Goal: Task Accomplishment & Management: Manage account settings

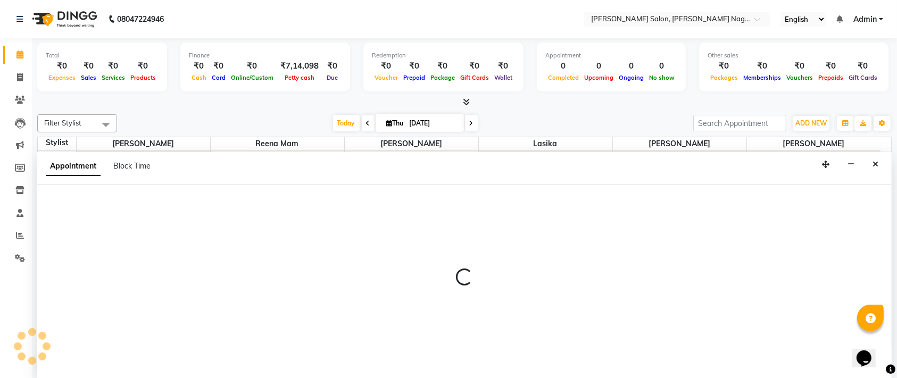
select select "83390"
select select "780"
select select "tentative"
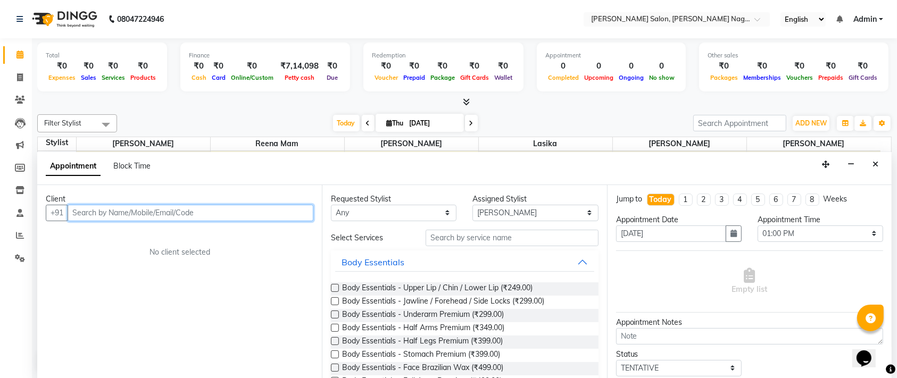
click at [229, 210] on input "text" at bounding box center [191, 213] width 246 height 16
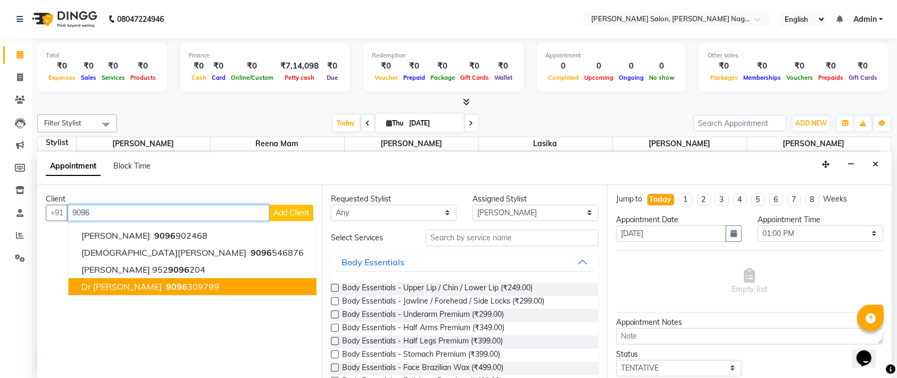
click at [164, 281] on ngb-highlight "9096 309799" at bounding box center [191, 286] width 55 height 11
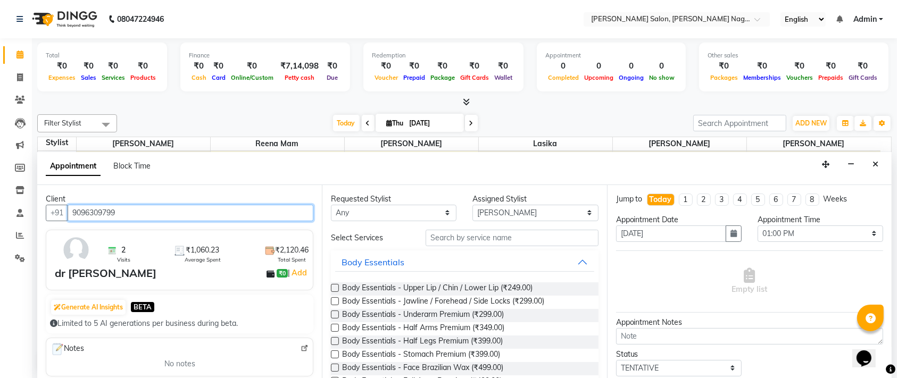
type input "9096309799"
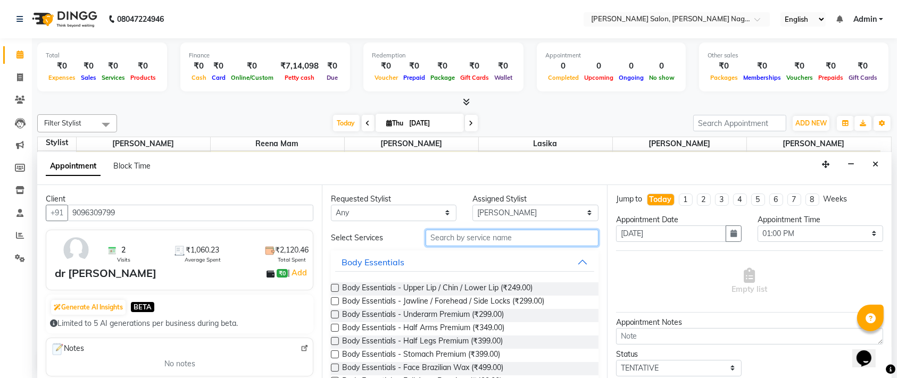
click at [496, 232] on input "text" at bounding box center [512, 238] width 173 height 16
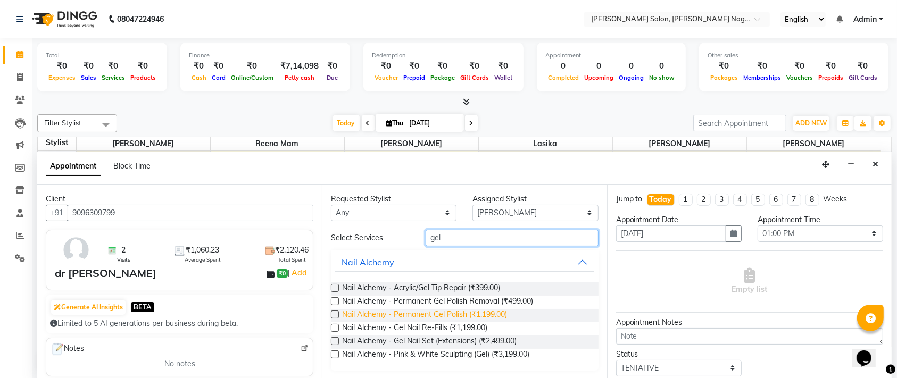
type input "gel"
click at [452, 313] on span "Nail Alchemy - Permanent Gel Polish (₹1,199.00)" at bounding box center [424, 315] width 165 height 13
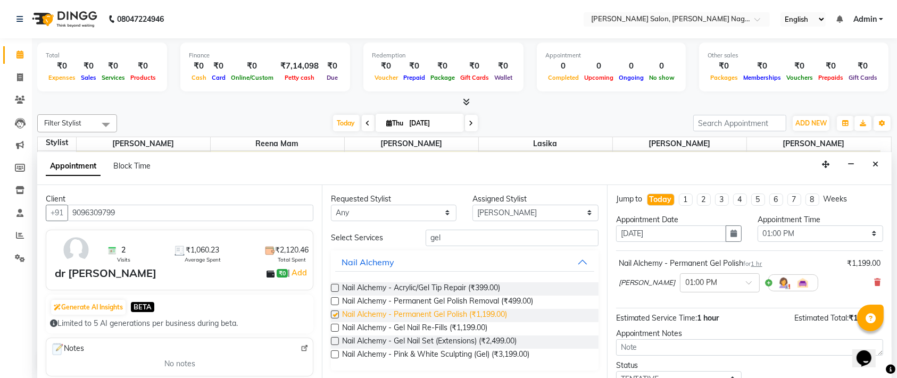
checkbox input "false"
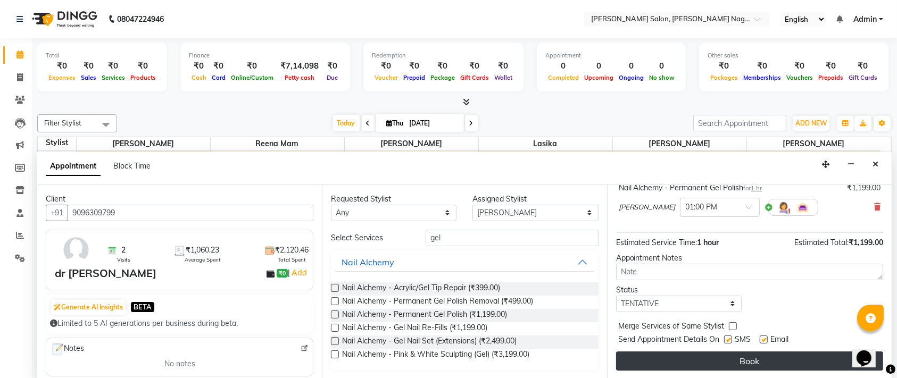
click at [693, 355] on button "Book" at bounding box center [749, 361] width 267 height 19
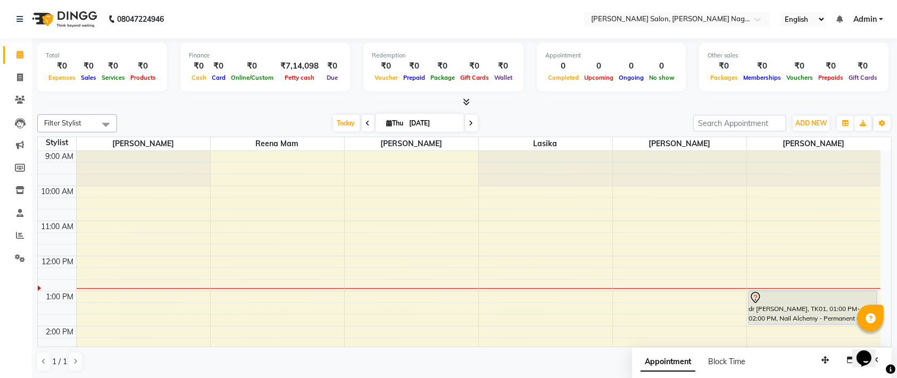
scroll to position [0, 0]
click at [397, 45] on div "Redemption ₹0 Voucher ₹0 Prepaid ₹0 Package ₹0 Gift Cards ₹0 Wallet" at bounding box center [443, 67] width 160 height 49
click at [396, 45] on div "Redemption ₹0 Voucher ₹0 Prepaid ₹0 Package ₹0 Gift Cards ₹0 Wallet" at bounding box center [443, 67] width 160 height 49
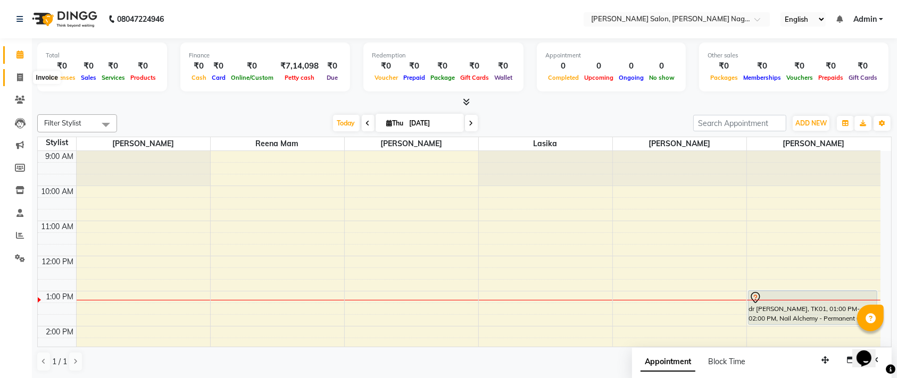
click at [12, 79] on span at bounding box center [20, 78] width 19 height 12
select select "service"
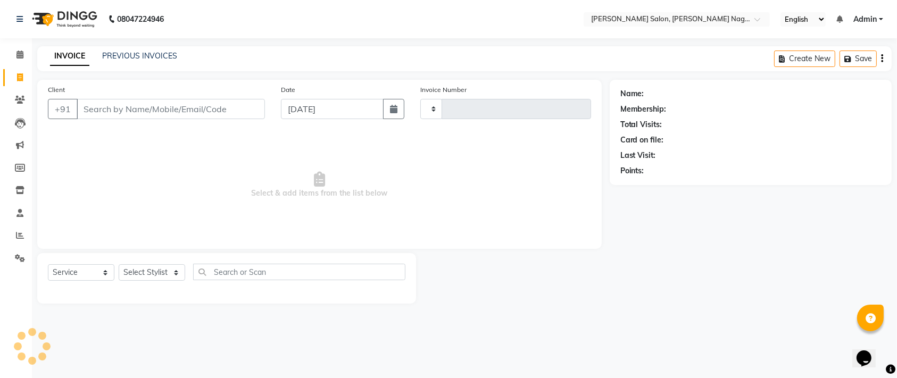
type input "1070"
select select "6221"
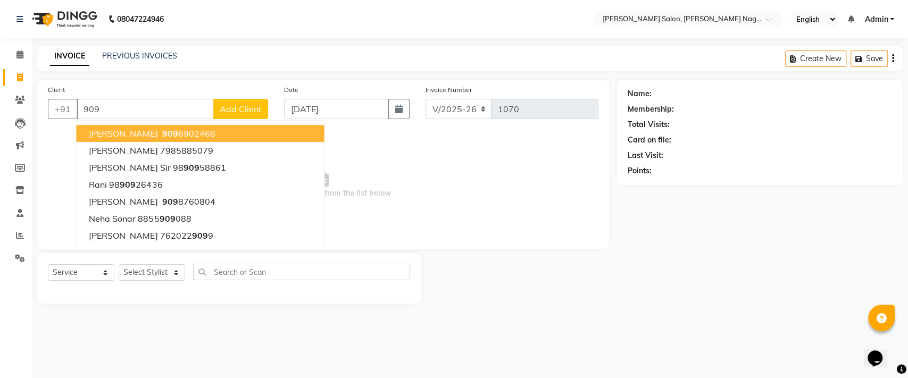
type input "9096"
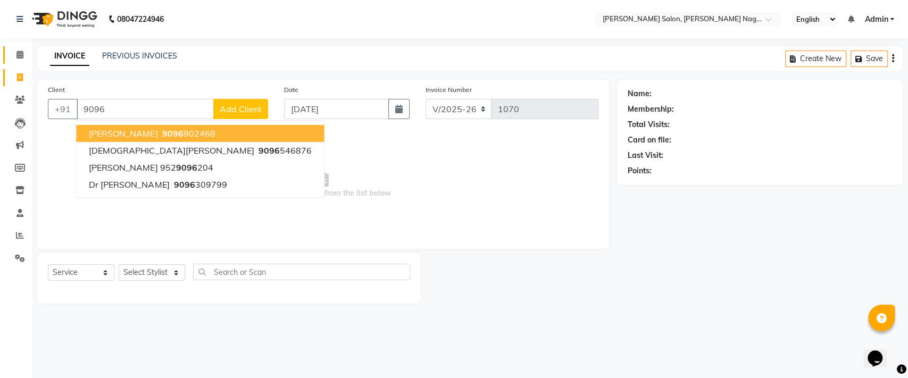
click at [28, 55] on span at bounding box center [20, 55] width 19 height 12
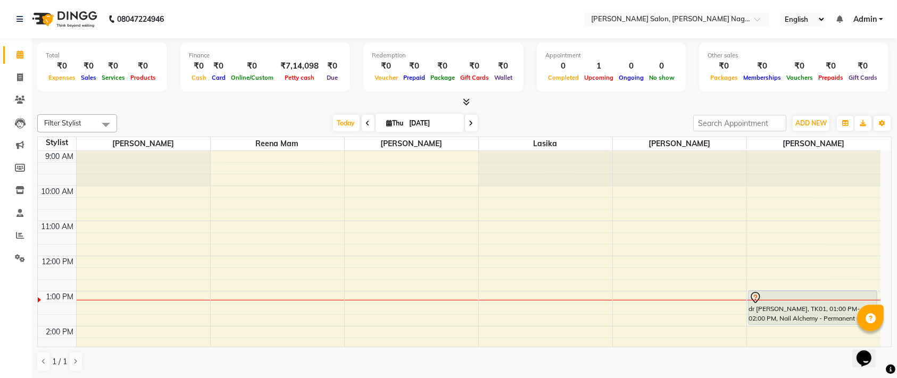
click at [826, 297] on div at bounding box center [812, 297] width 127 height 13
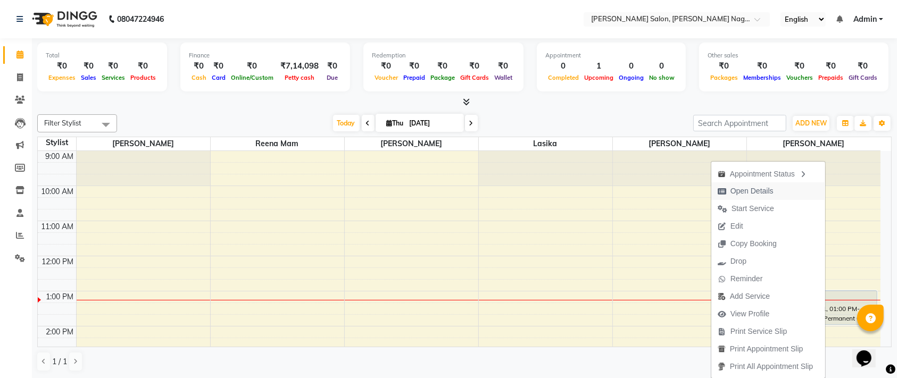
click at [745, 191] on span "Open Details" at bounding box center [751, 191] width 43 height 11
select select "7"
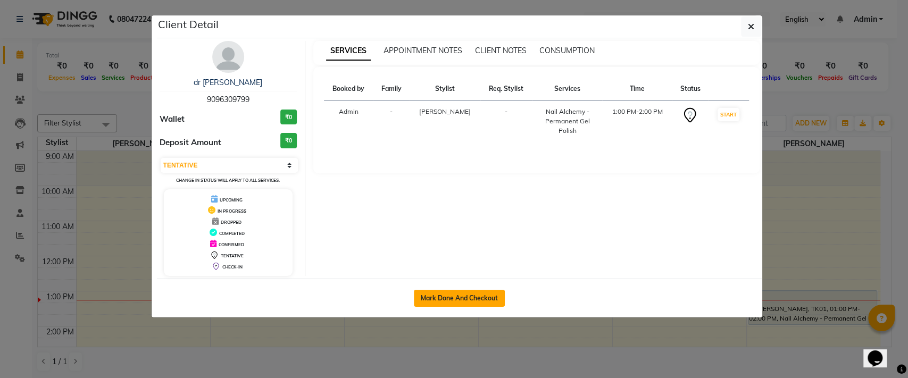
click at [455, 293] on button "Mark Done And Checkout" at bounding box center [459, 298] width 91 height 17
select select "6221"
select select "service"
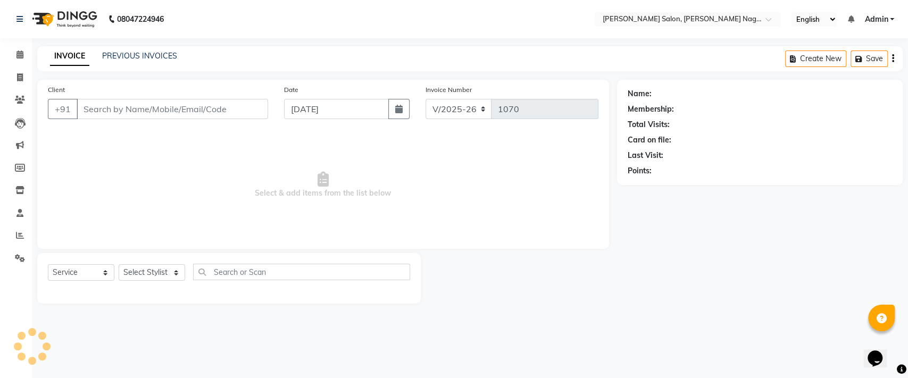
type input "9096309799"
select select "83390"
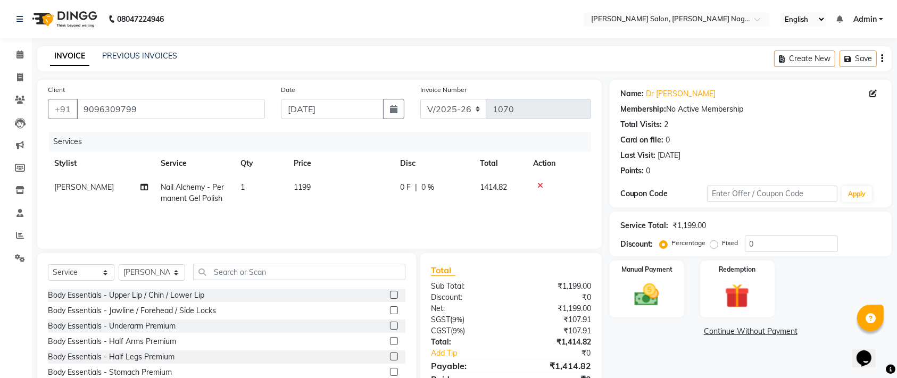
click at [305, 181] on td "1199" at bounding box center [340, 193] width 106 height 35
select select "83390"
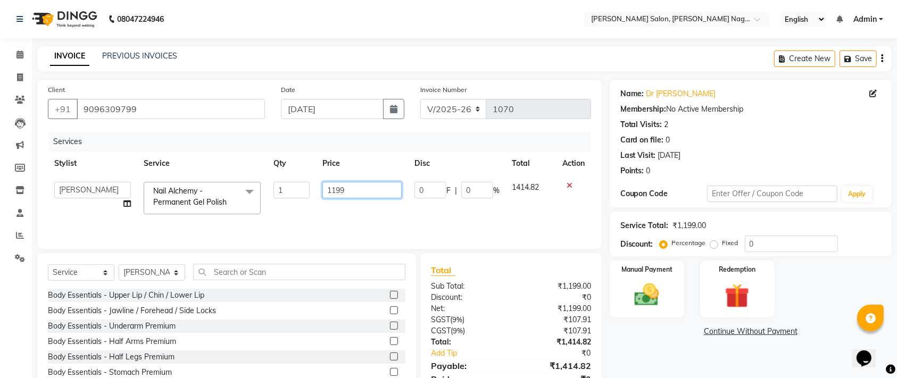
click at [353, 194] on input "1199" at bounding box center [361, 190] width 79 height 16
type input "1"
type input "599"
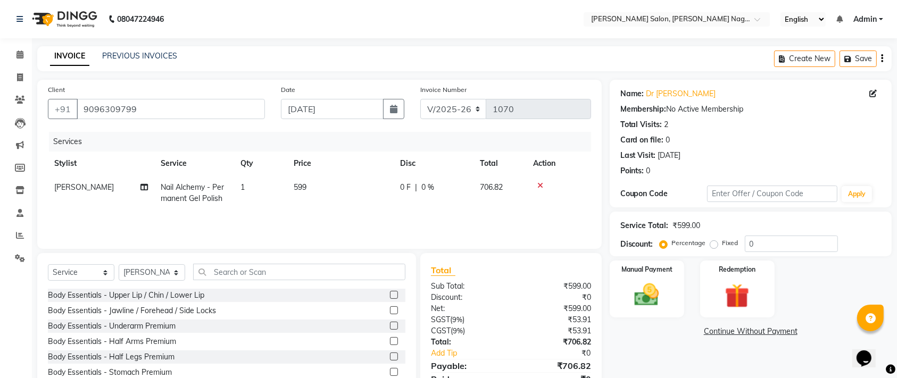
click at [367, 222] on div "Services Stylist Service Qty Price Disc Total Action [PERSON_NAME] Nail Alchemy…" at bounding box center [319, 185] width 543 height 106
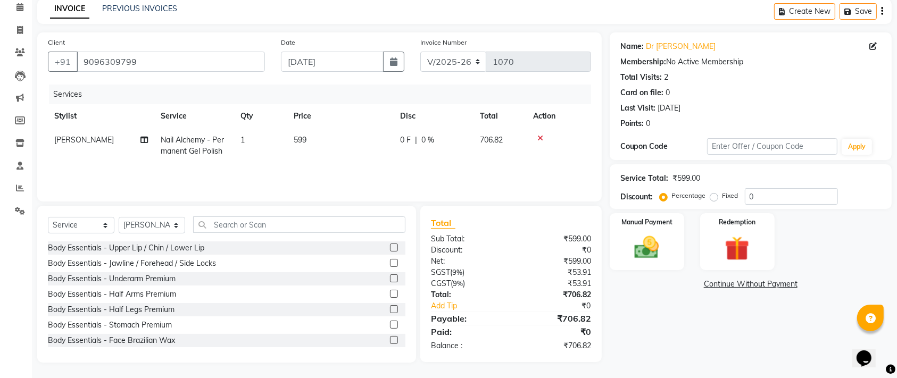
click at [648, 322] on div "Name: Dr [PERSON_NAME] Membership: No Active Membership Total Visits: 2 Card on…" at bounding box center [755, 197] width 290 height 330
click at [649, 279] on link "Continue Without Payment" at bounding box center [751, 284] width 278 height 11
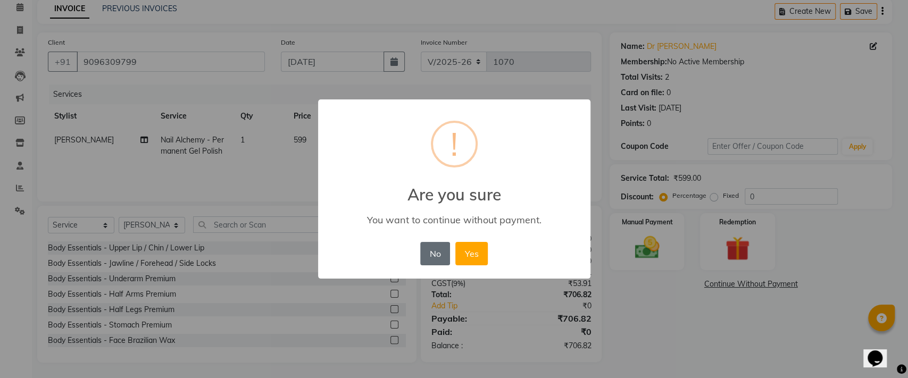
click at [426, 252] on button "No" at bounding box center [435, 253] width 30 height 23
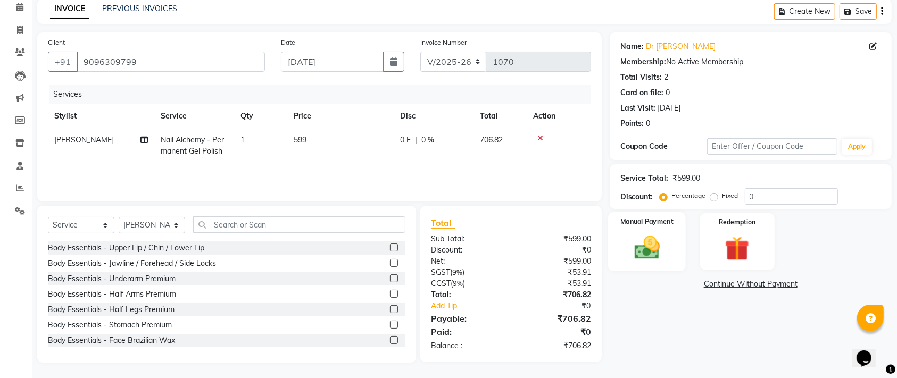
click at [634, 240] on img at bounding box center [646, 247] width 41 height 29
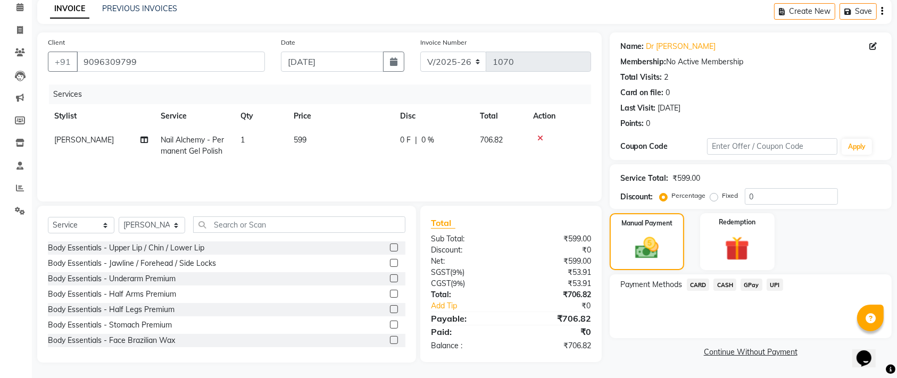
click at [769, 281] on span "UPI" at bounding box center [774, 285] width 16 height 12
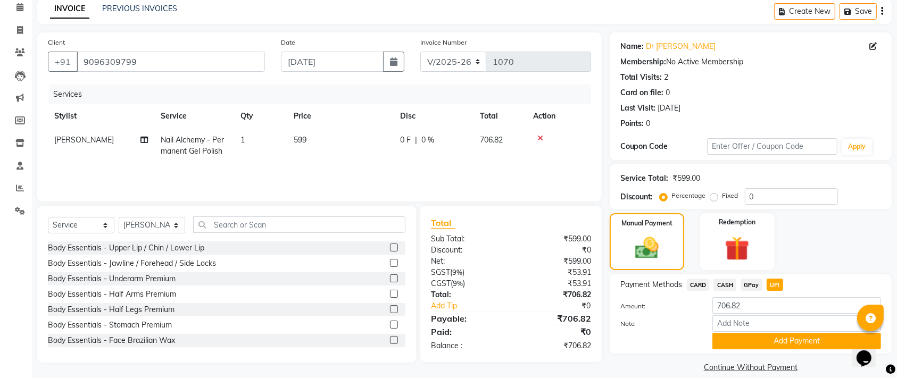
click at [699, 284] on span "CARD" at bounding box center [698, 285] width 23 height 12
click at [768, 347] on button "Add Payment" at bounding box center [796, 341] width 169 height 16
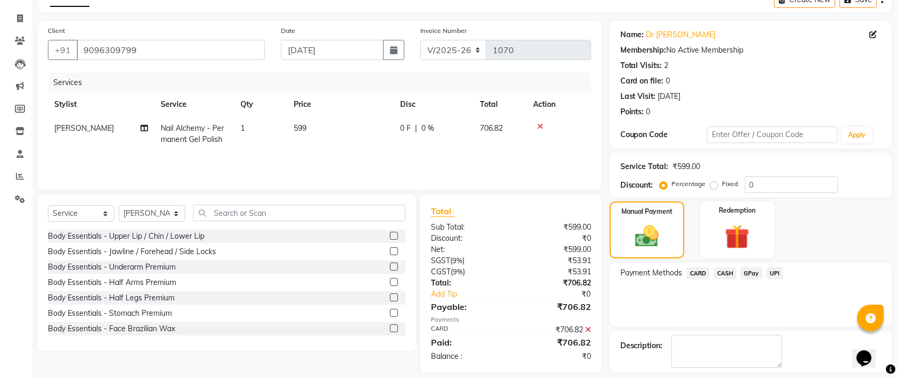
scroll to position [105, 0]
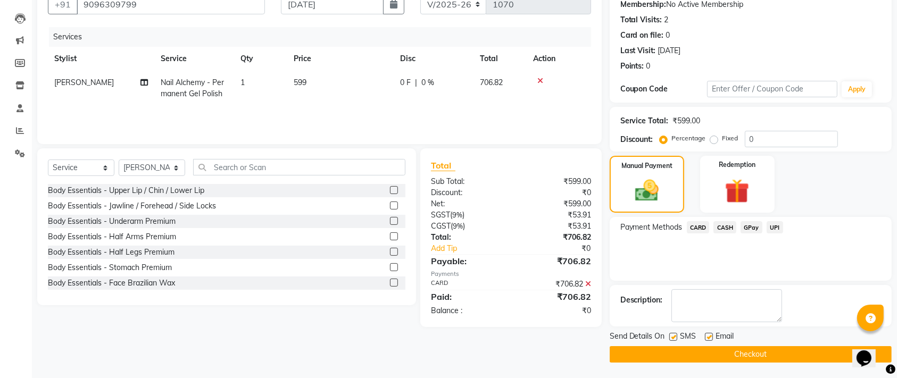
click at [710, 351] on button "Checkout" at bounding box center [751, 354] width 282 height 16
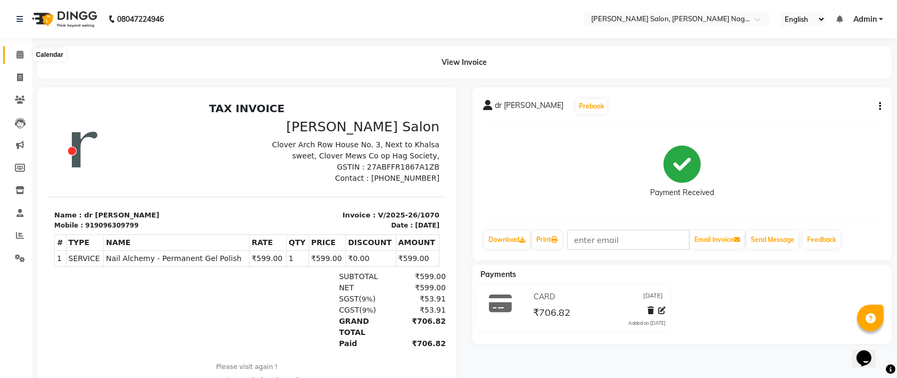
click at [15, 55] on span at bounding box center [20, 55] width 19 height 12
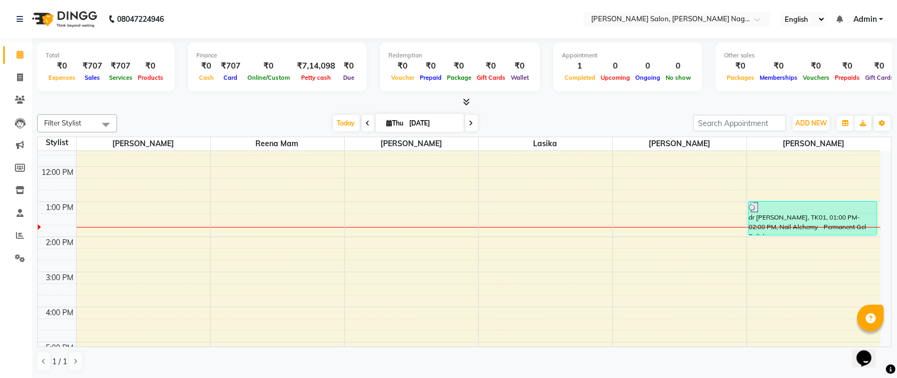
scroll to position [89, 0]
click at [636, 254] on div "9:00 AM 10:00 AM 11:00 AM 12:00 PM 1:00 PM 2:00 PM 3:00 PM 4:00 PM 5:00 PM 6:00…" at bounding box center [459, 325] width 843 height 526
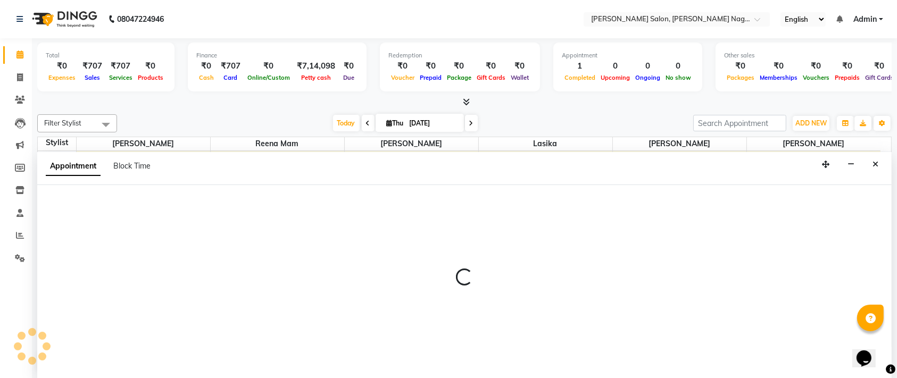
scroll to position [0, 0]
select select "83987"
select select "855"
select select "tentative"
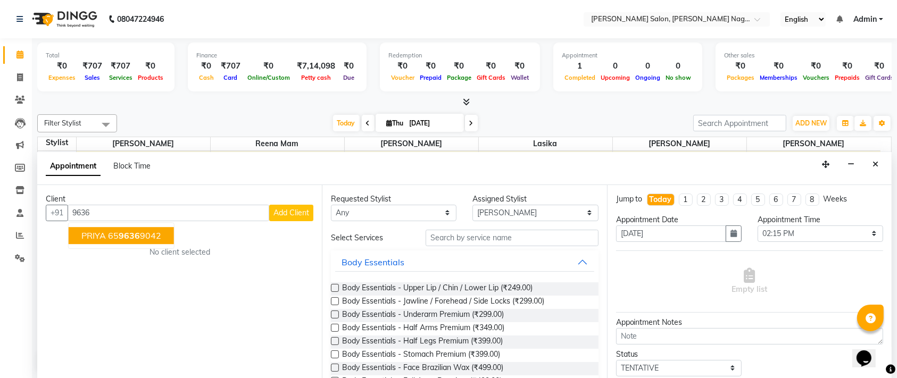
click at [119, 238] on ngb-highlight "65 9636 9042" at bounding box center [134, 235] width 53 height 11
type input "6596369042"
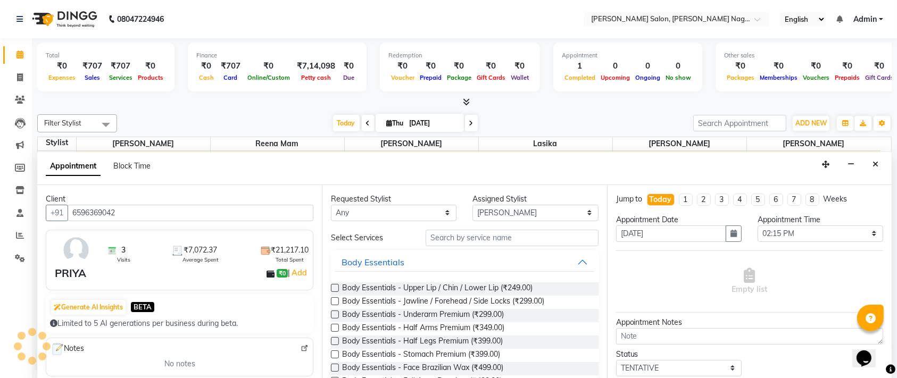
click at [119, 238] on div "Client +91 6596369042 3 Visits ₹7,072.37 Average Spent ₹21,217.10 Total Spent P…" at bounding box center [179, 282] width 285 height 194
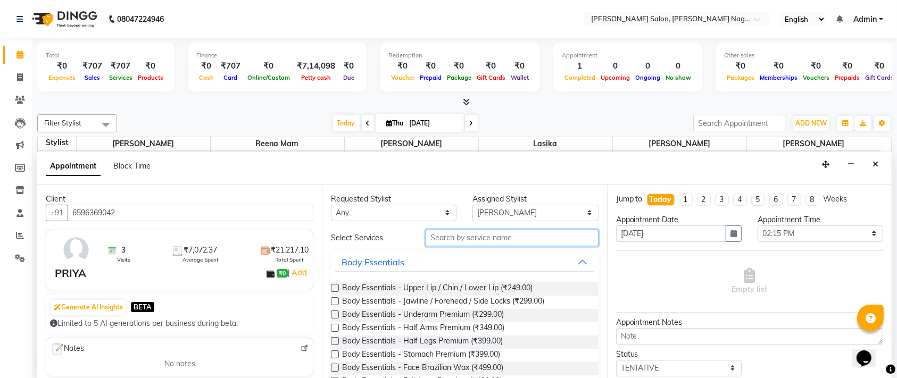
click at [465, 239] on input "text" at bounding box center [512, 238] width 173 height 16
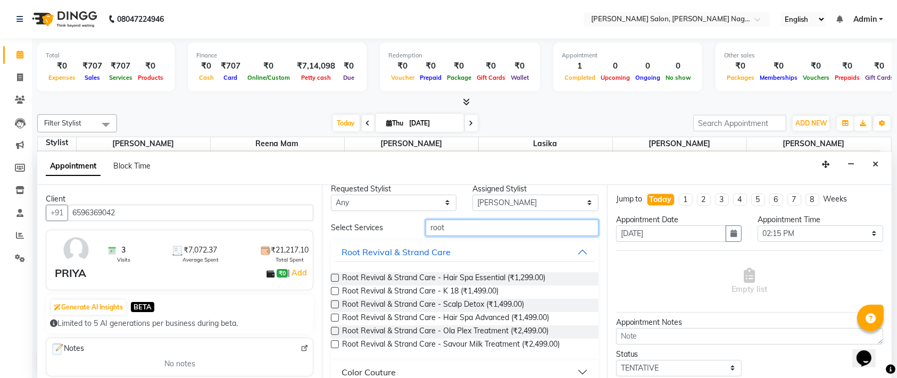
scroll to position [23, 0]
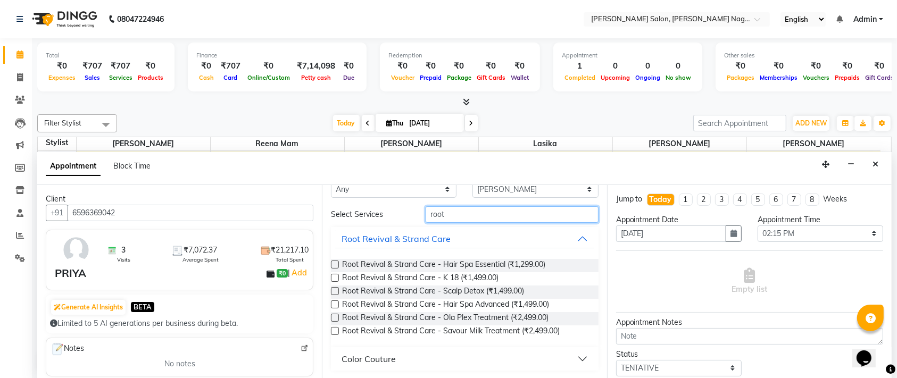
type input "root"
click at [418, 356] on button "Color Couture" at bounding box center [464, 358] width 259 height 19
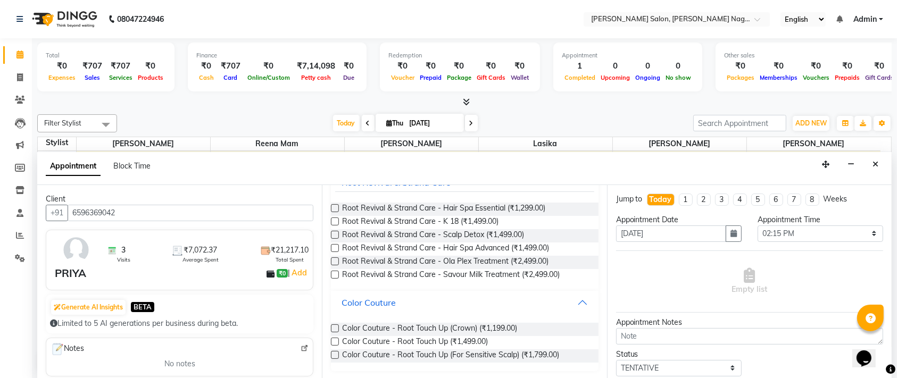
scroll to position [80, 0]
click at [336, 355] on label at bounding box center [335, 355] width 8 height 8
click at [336, 355] on input "checkbox" at bounding box center [334, 355] width 7 height 7
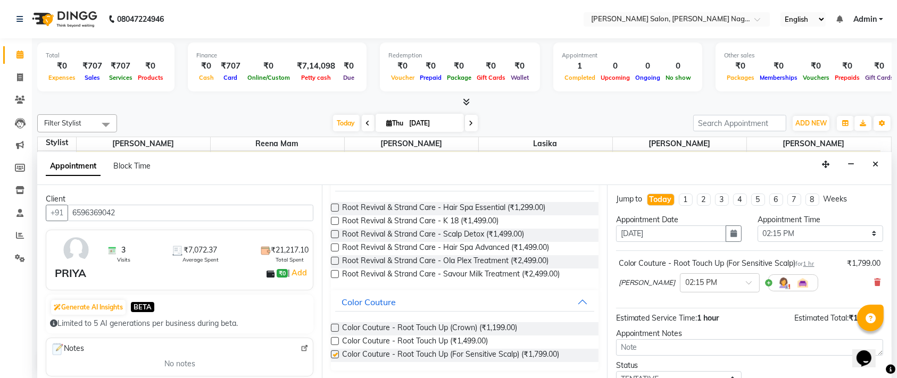
checkbox input "false"
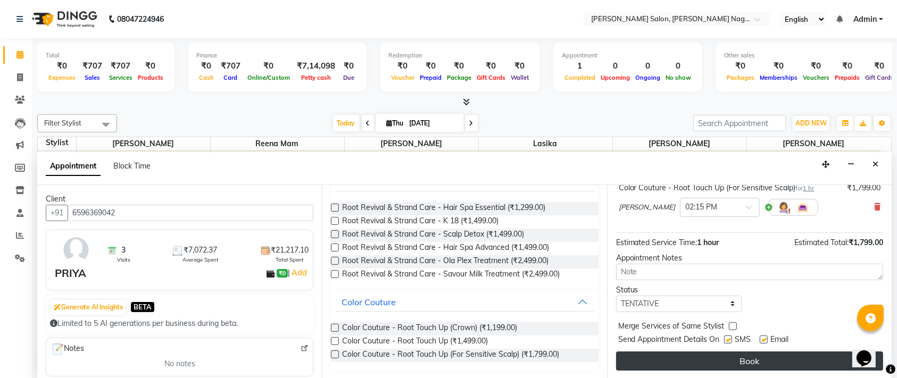
click at [706, 363] on button "Book" at bounding box center [749, 361] width 267 height 19
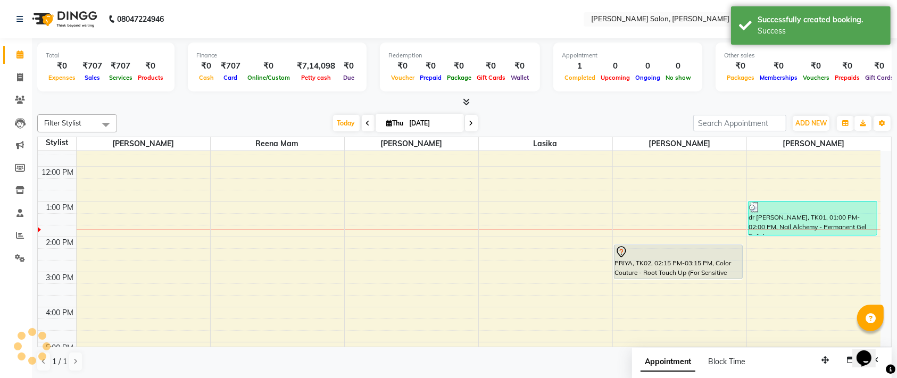
scroll to position [0, 0]
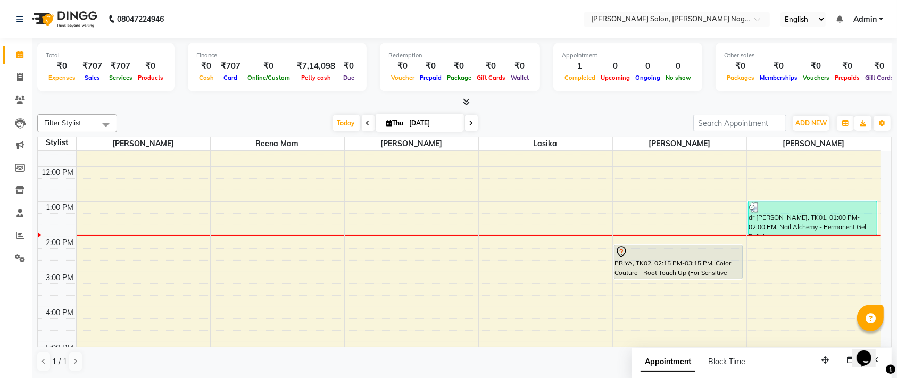
click at [699, 245] on div "PRIYA, TK02, 02:15 PM-03:15 PM, Color Couture - Root Touch Up (For Sensitive Sc…" at bounding box center [678, 262] width 128 height 34
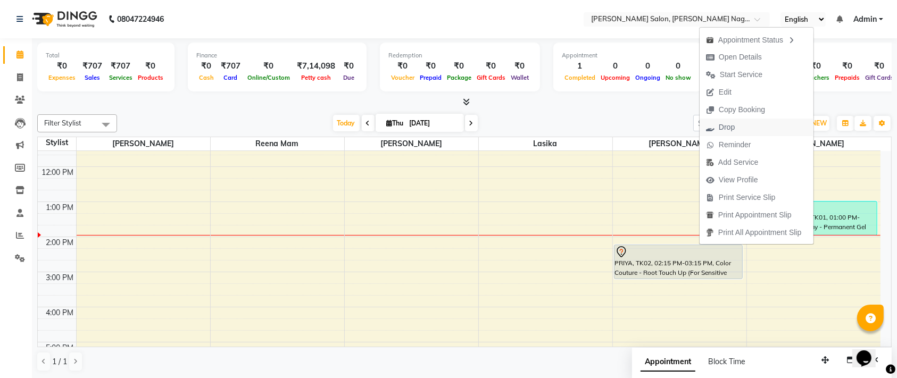
click at [721, 127] on span "Drop" at bounding box center [727, 127] width 16 height 11
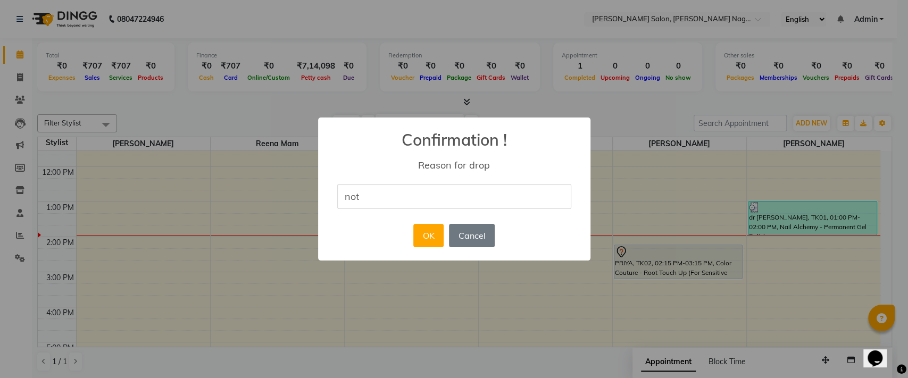
type input "not sure"
click at [441, 239] on button "OK" at bounding box center [428, 235] width 30 height 23
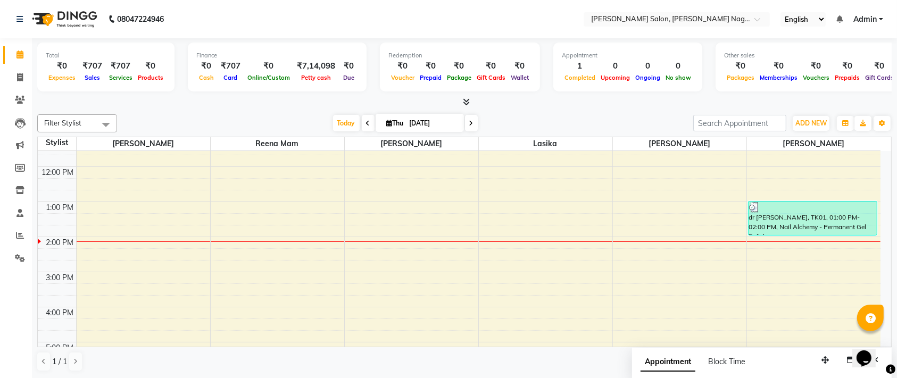
click at [465, 124] on span at bounding box center [471, 123] width 13 height 16
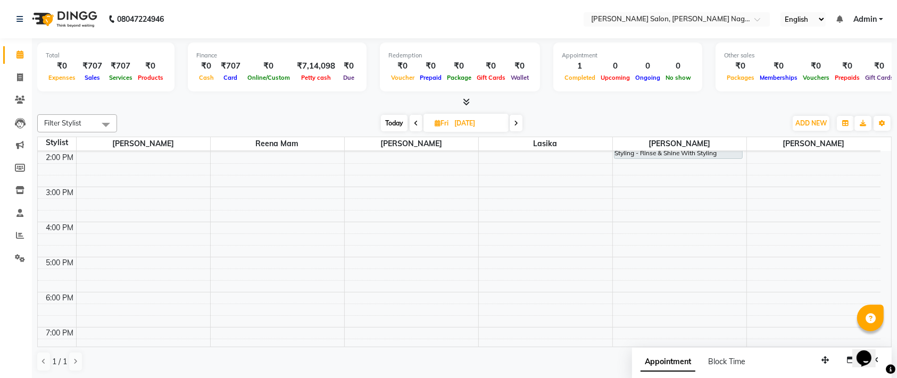
click at [516, 127] on span at bounding box center [516, 123] width 13 height 16
type input "[DATE]"
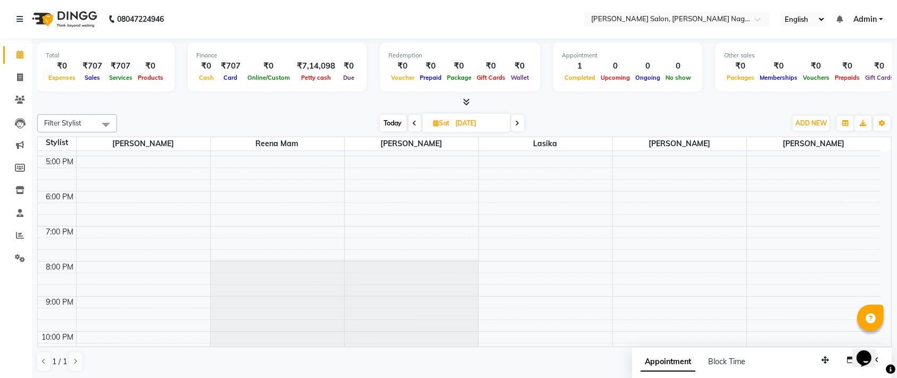
scroll to position [0, 0]
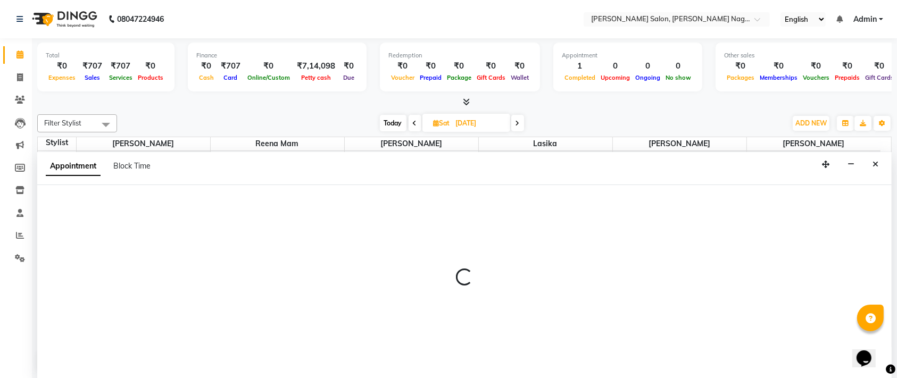
select select "83987"
select select "720"
select select "tentative"
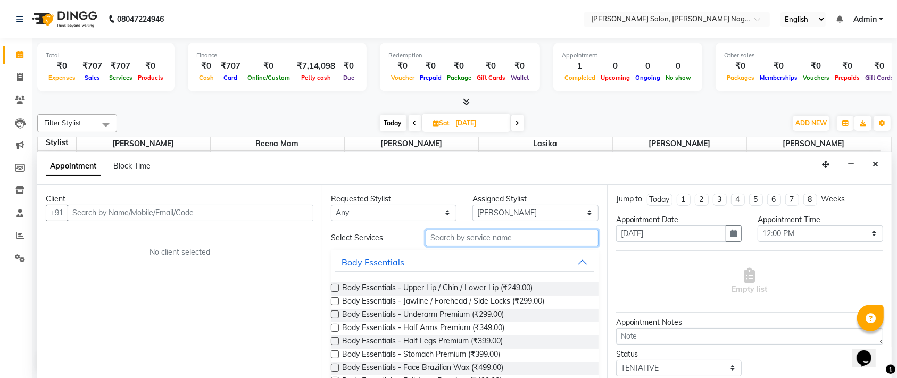
click at [516, 244] on input "text" at bounding box center [512, 238] width 173 height 16
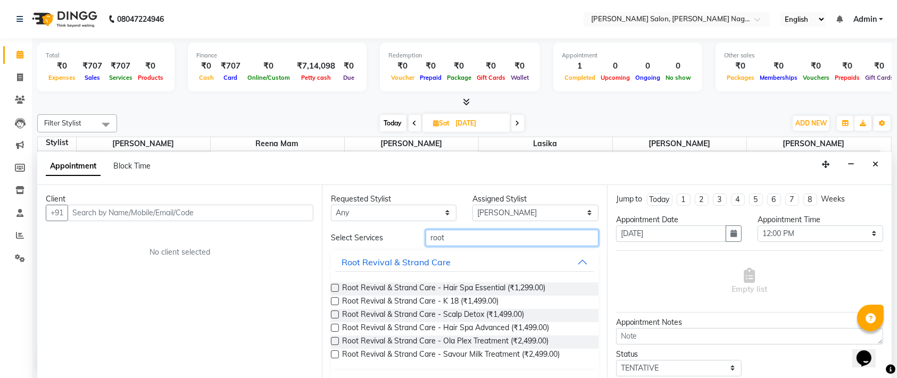
scroll to position [23, 0]
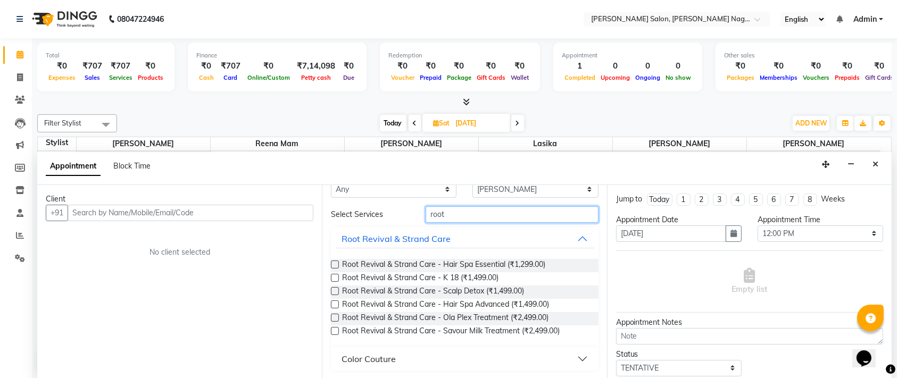
type input "root"
click at [414, 359] on button "Color Couture" at bounding box center [464, 358] width 259 height 19
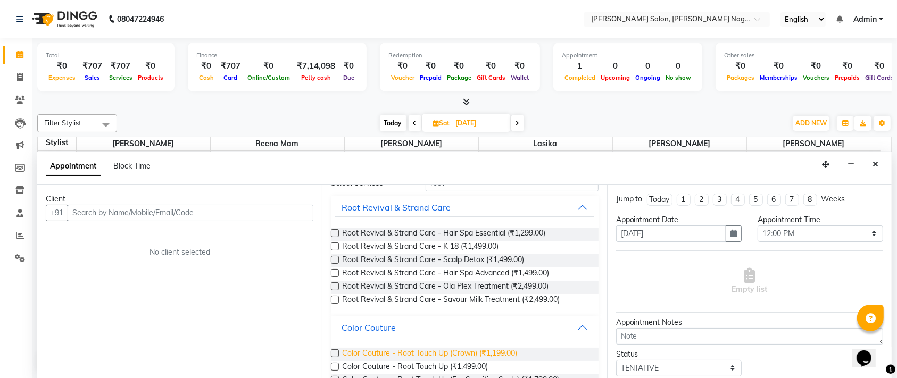
scroll to position [70, 0]
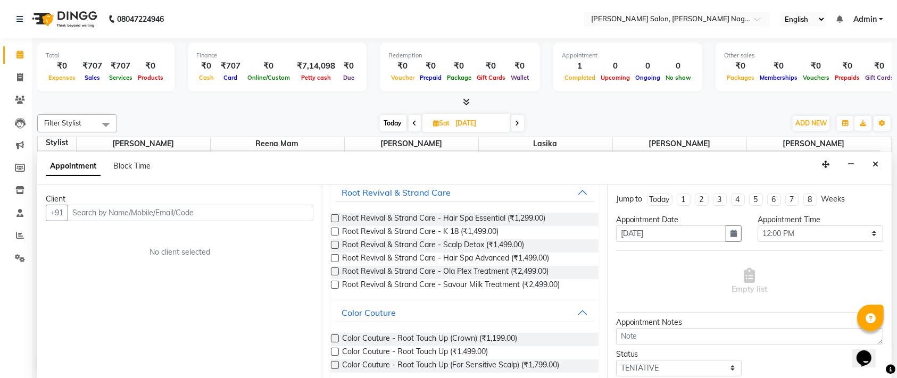
click at [334, 362] on label at bounding box center [335, 365] width 8 height 8
click at [334, 363] on input "checkbox" at bounding box center [334, 366] width 7 height 7
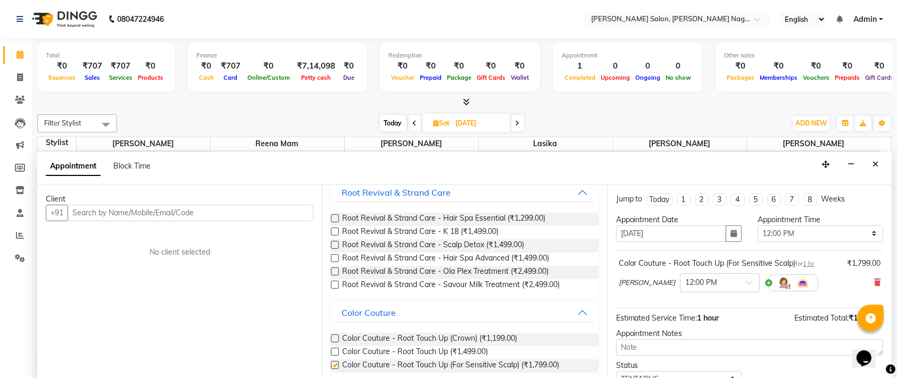
checkbox input "false"
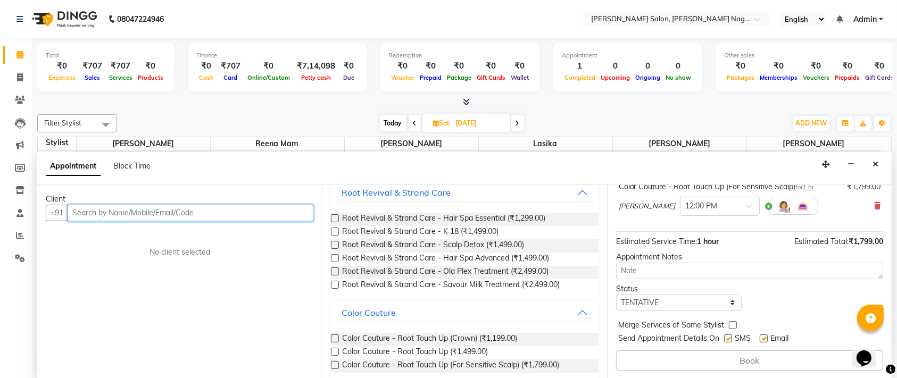
click at [160, 208] on input "text" at bounding box center [191, 213] width 246 height 16
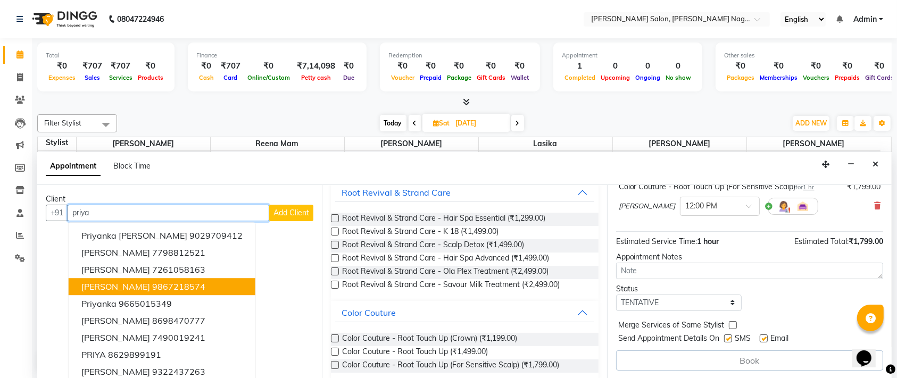
scroll to position [23, 0]
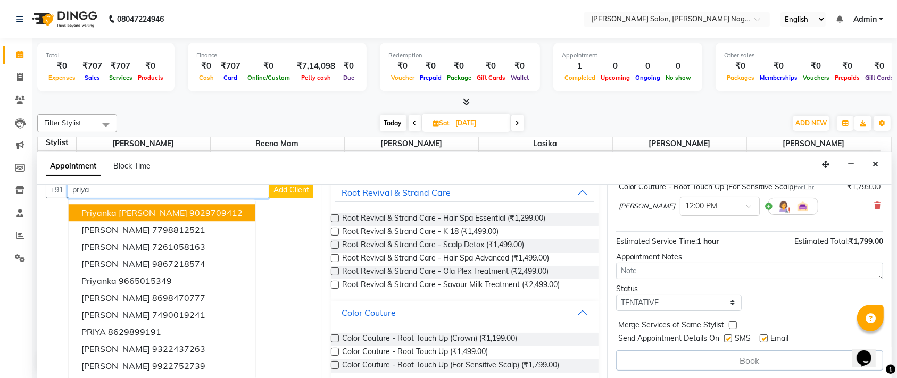
click at [177, 195] on input "priya" at bounding box center [169, 190] width 202 height 16
type input "p"
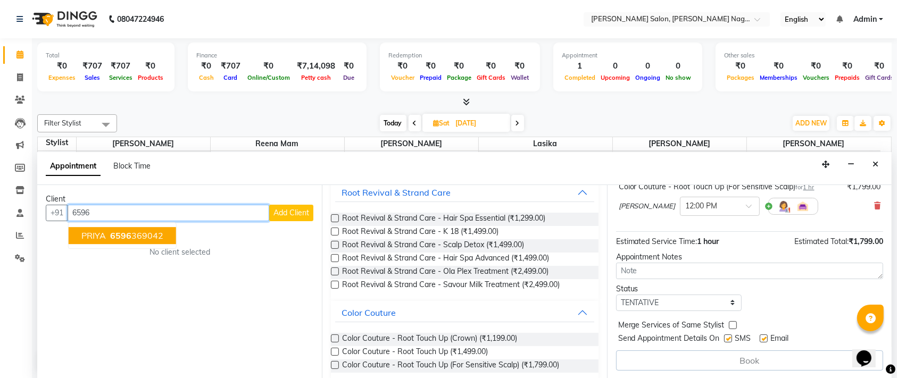
click at [149, 238] on ngb-highlight "6596 369042" at bounding box center [135, 235] width 55 height 11
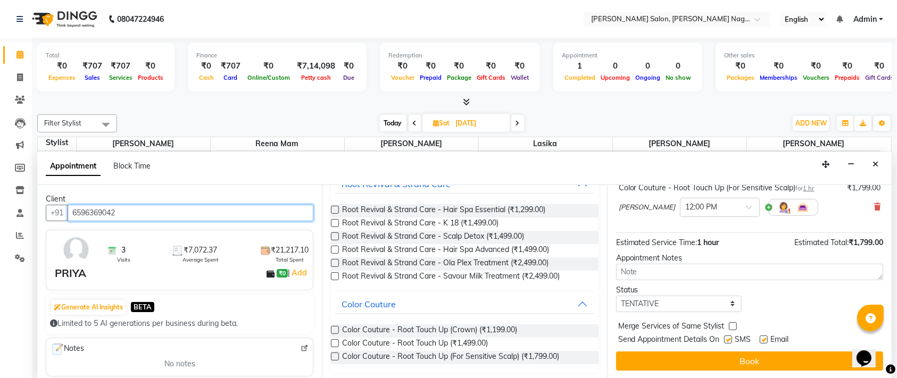
scroll to position [80, 0]
type input "6596369042"
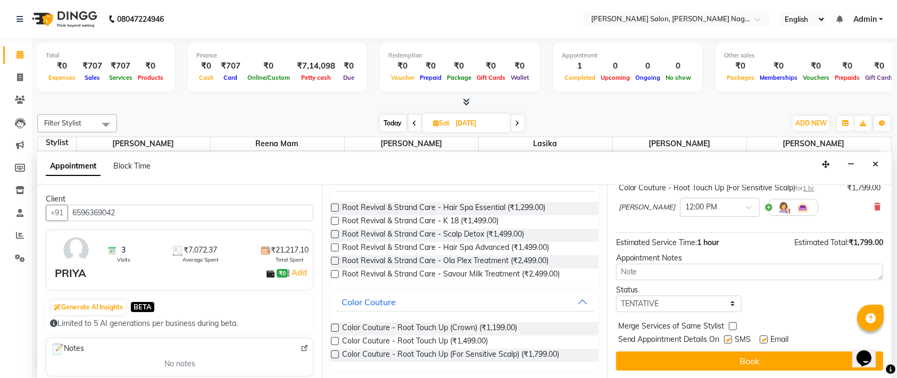
click at [335, 351] on label at bounding box center [335, 355] width 8 height 8
click at [335, 352] on input "checkbox" at bounding box center [334, 355] width 7 height 7
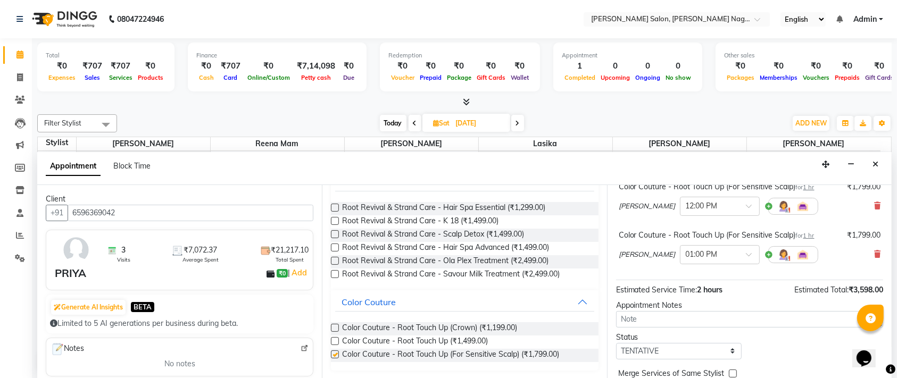
checkbox input "false"
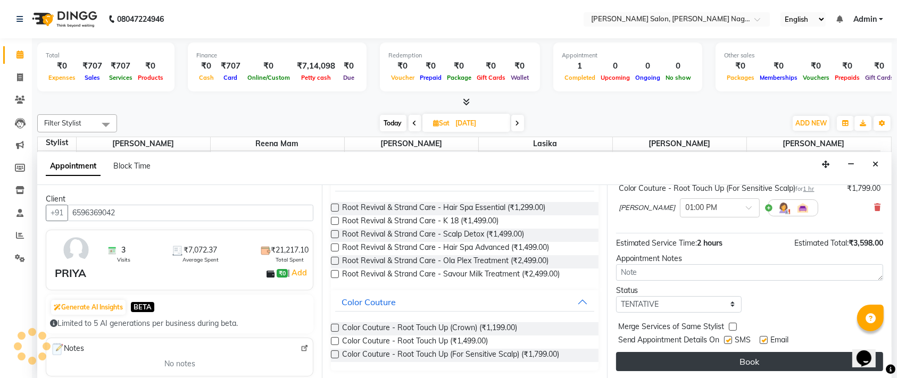
click at [699, 364] on button "Book" at bounding box center [749, 361] width 267 height 19
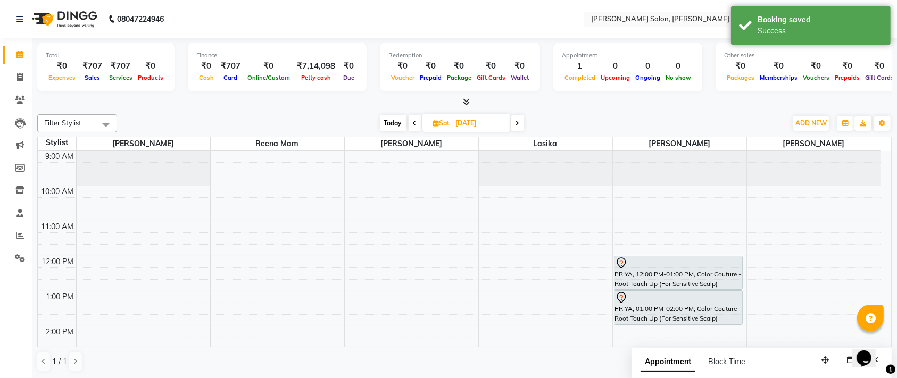
scroll to position [0, 0]
click at [651, 267] on div at bounding box center [678, 263] width 127 height 13
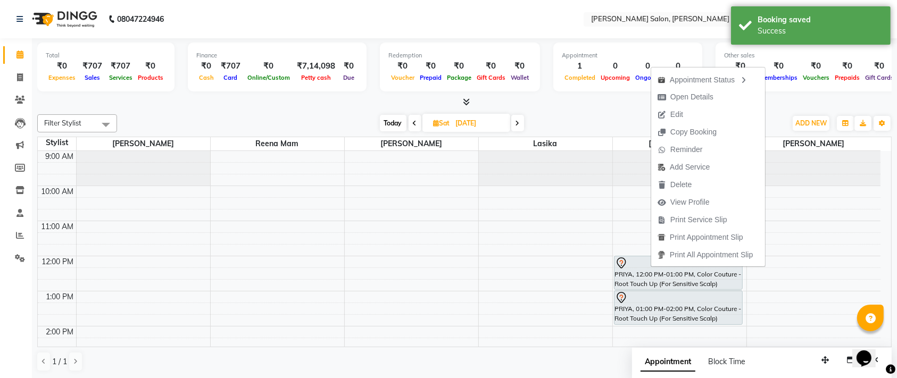
click at [636, 300] on div at bounding box center [678, 297] width 127 height 13
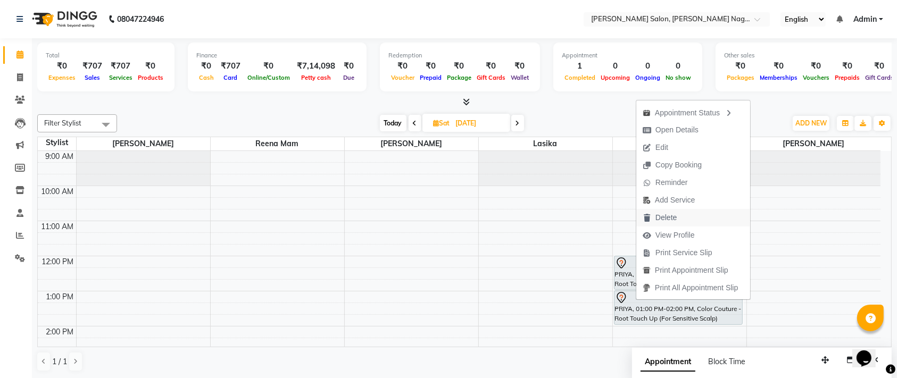
click at [665, 212] on span "Delete" at bounding box center [665, 217] width 21 height 11
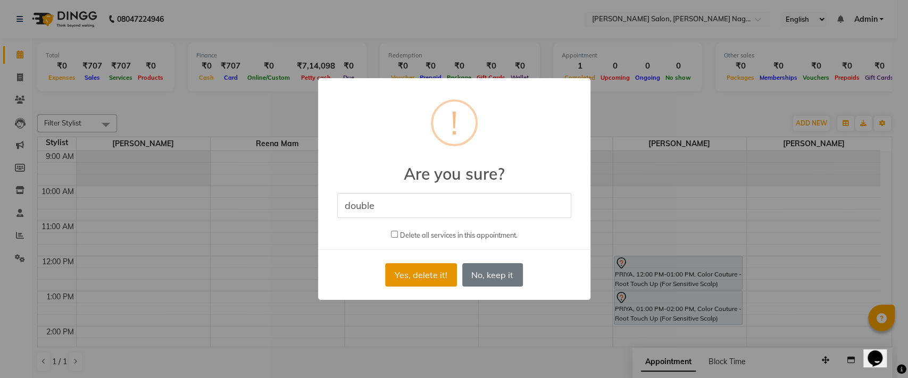
type input "double"
click at [436, 283] on button "Yes, delete it!" at bounding box center [420, 274] width 71 height 23
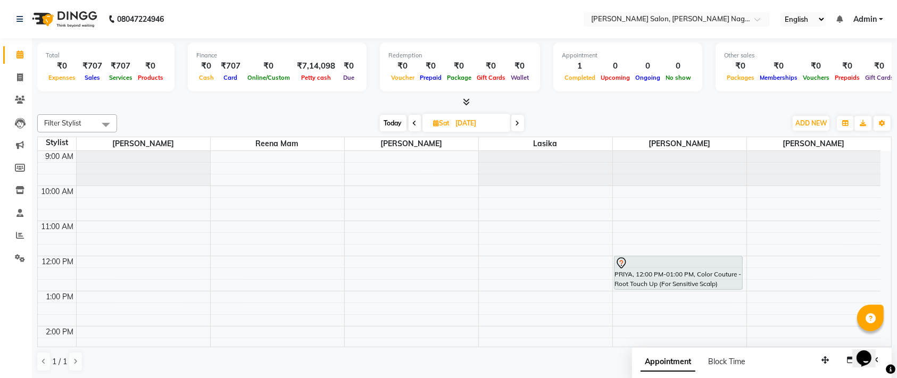
click at [391, 126] on span "Today" at bounding box center [393, 123] width 27 height 16
type input "[DATE]"
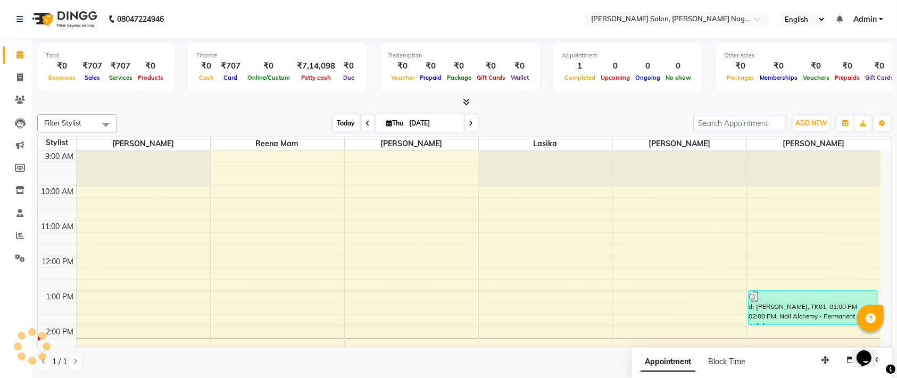
scroll to position [174, 0]
